Goal: Task Accomplishment & Management: Manage account settings

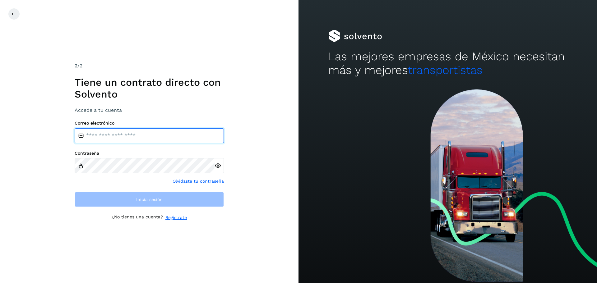
drag, startPoint x: 104, startPoint y: 135, endPoint x: 109, endPoint y: 142, distance: 9.4
click at [104, 135] on input "email" at bounding box center [149, 135] width 149 height 15
type input "**********"
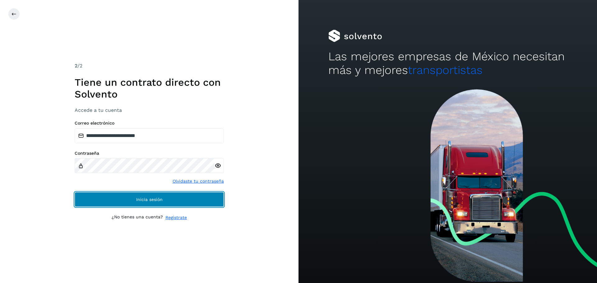
click at [146, 202] on button "Inicia sesión" at bounding box center [149, 199] width 149 height 15
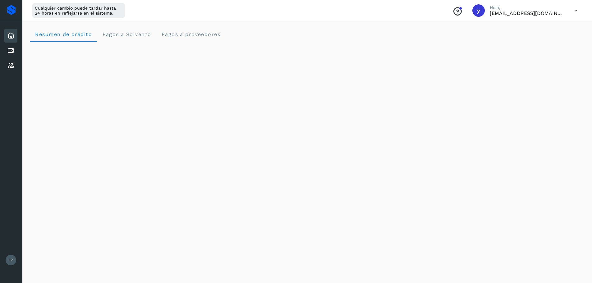
click at [6, 262] on button at bounding box center [11, 260] width 11 height 11
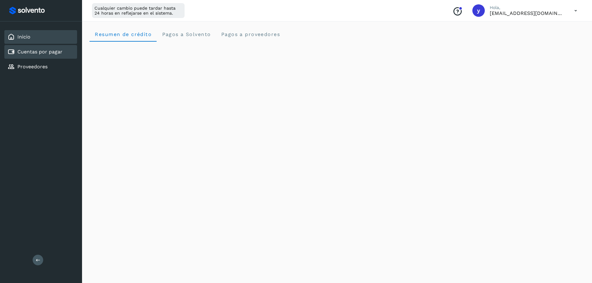
click at [48, 54] on link "Cuentas por pagar" at bounding box center [39, 52] width 45 height 6
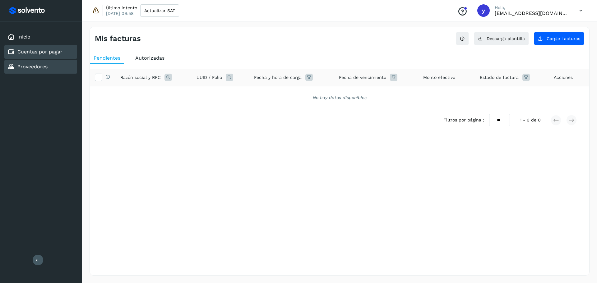
click at [40, 64] on link "Proveedores" at bounding box center [32, 67] width 30 height 6
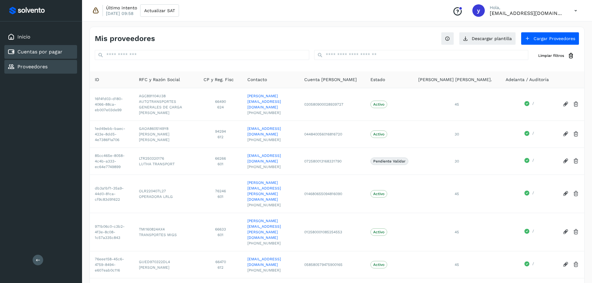
click at [50, 53] on link "Cuentas por pagar" at bounding box center [39, 52] width 45 height 6
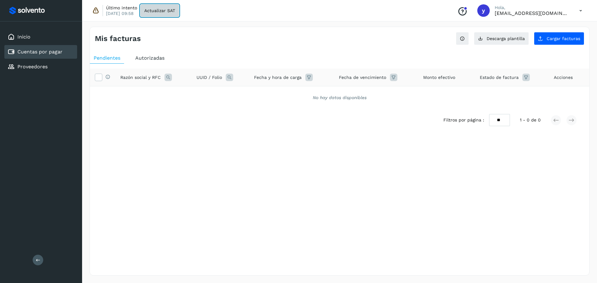
click at [168, 13] on button "Actualizar SAT" at bounding box center [159, 10] width 39 height 12
click at [510, 14] on p "[EMAIL_ADDRESS][DOMAIN_NAME]" at bounding box center [532, 13] width 75 height 6
click at [580, 10] on icon at bounding box center [580, 10] width 13 height 13
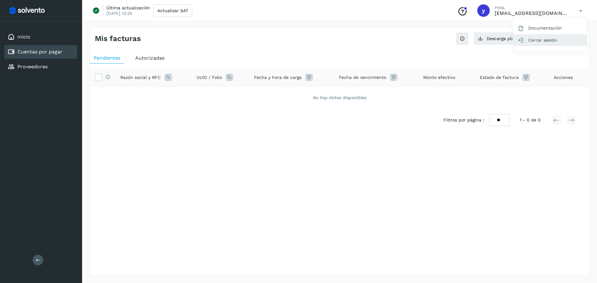
click at [538, 42] on div "Cerrar sesión" at bounding box center [550, 40] width 74 height 12
